Goal: Find specific page/section

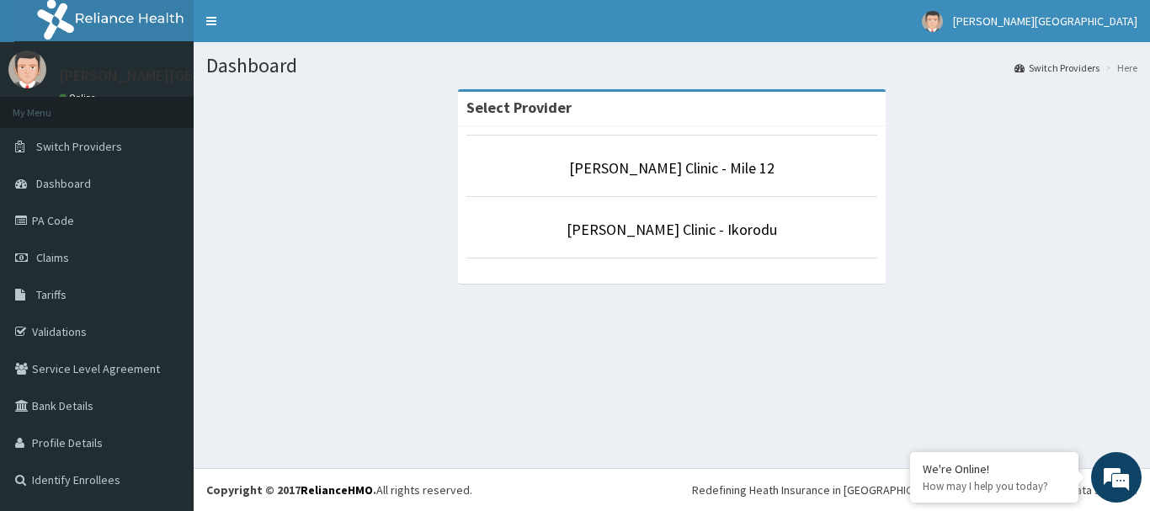
click at [300, 210] on div "Select Provider [PERSON_NAME] Clinic - Mile 12 [PERSON_NAME] Clinic - [GEOGRAPH…" at bounding box center [671, 194] width 931 height 210
click at [291, 274] on div "Select Provider [PERSON_NAME] Clinic - Mile 12 [PERSON_NAME] Clinic - [GEOGRAPH…" at bounding box center [671, 194] width 931 height 210
click at [368, 141] on div "Select Provider [PERSON_NAME] Clinic - Mile 12 [PERSON_NAME] Clinic - [GEOGRAPH…" at bounding box center [671, 194] width 931 height 210
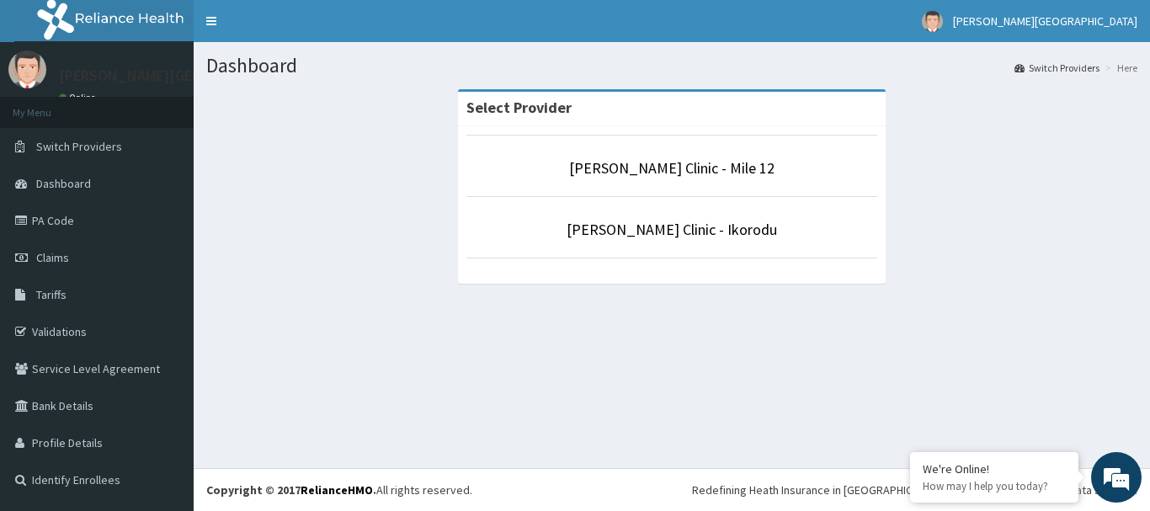
click at [368, 141] on div "Select Provider [PERSON_NAME] Clinic - Mile 12 [PERSON_NAME] Clinic - [GEOGRAPH…" at bounding box center [671, 194] width 931 height 210
click at [336, 140] on div "Select Provider [PERSON_NAME] Clinic - Mile 12 [PERSON_NAME] Clinic - [GEOGRAPH…" at bounding box center [671, 194] width 931 height 210
click at [703, 229] on link "[PERSON_NAME] Clinic - Ikorodu" at bounding box center [671, 229] width 210 height 19
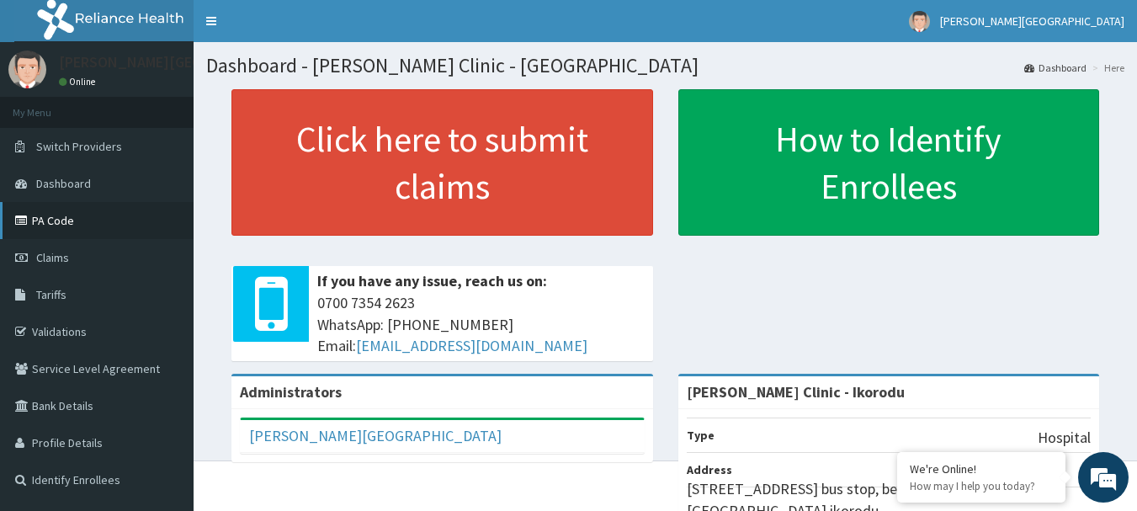
click at [57, 216] on link "PA Code" at bounding box center [97, 220] width 194 height 37
